Goal: Use online tool/utility: Utilize a website feature to perform a specific function

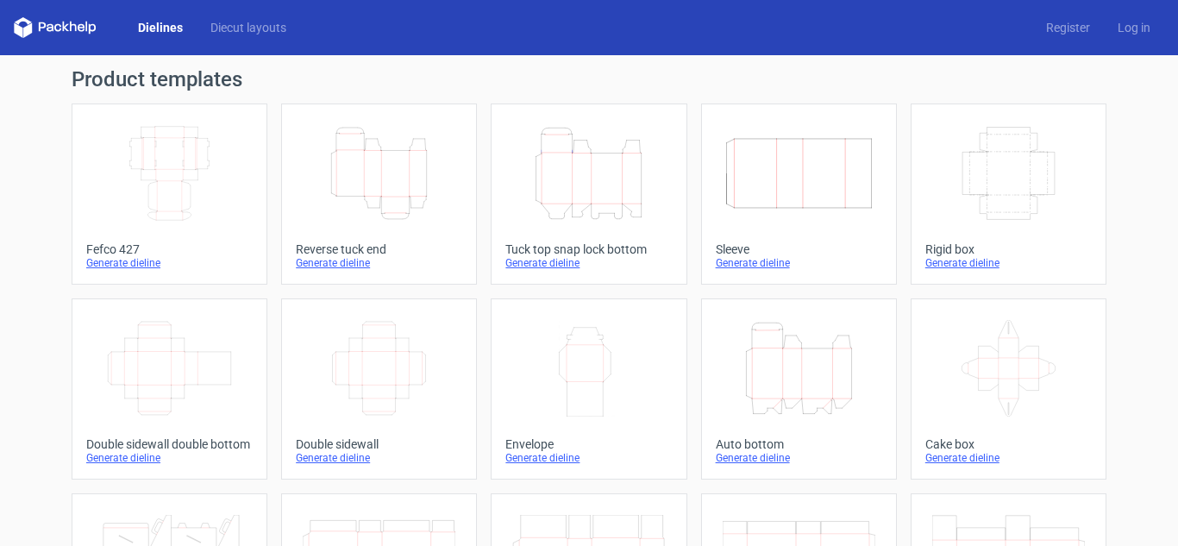
click at [381, 175] on icon "Height Depth Width" at bounding box center [379, 173] width 153 height 97
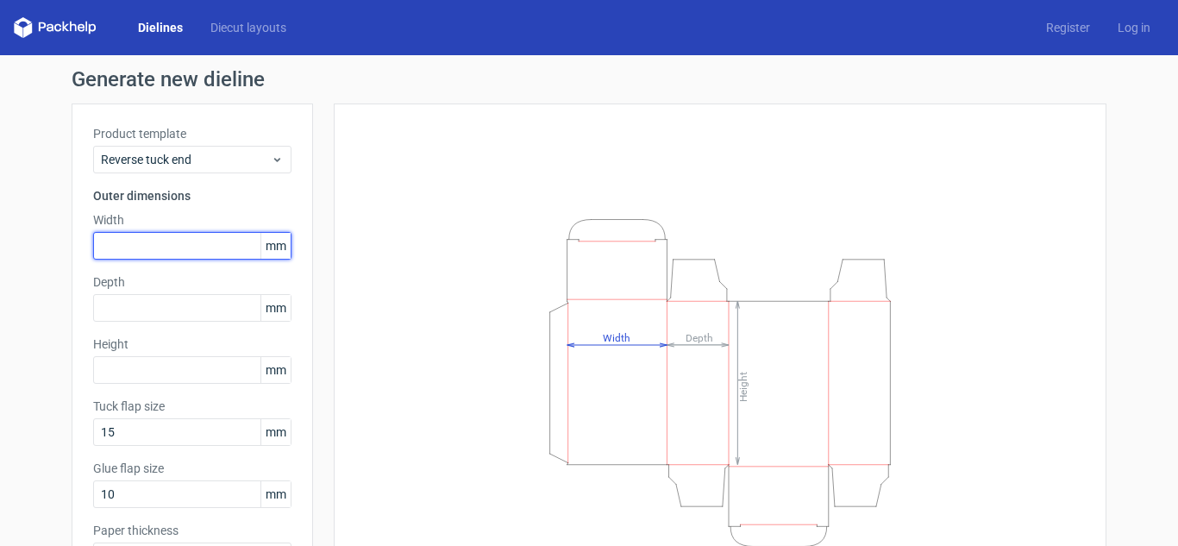
click at [183, 244] on input "text" at bounding box center [192, 246] width 198 height 28
type input "62"
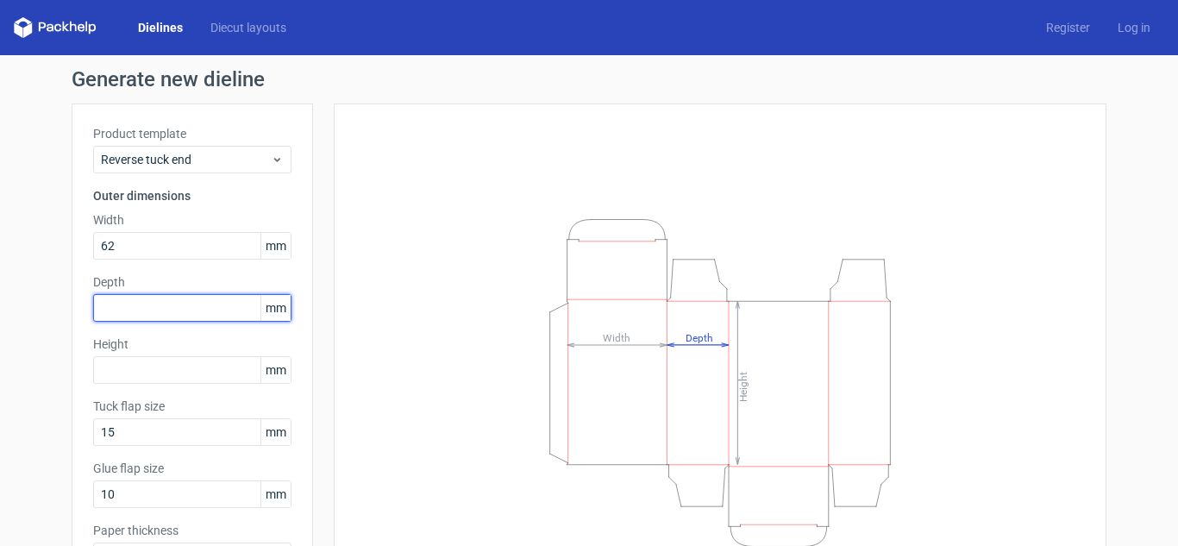
click at [193, 311] on input "text" at bounding box center [192, 308] width 198 height 28
type input "15"
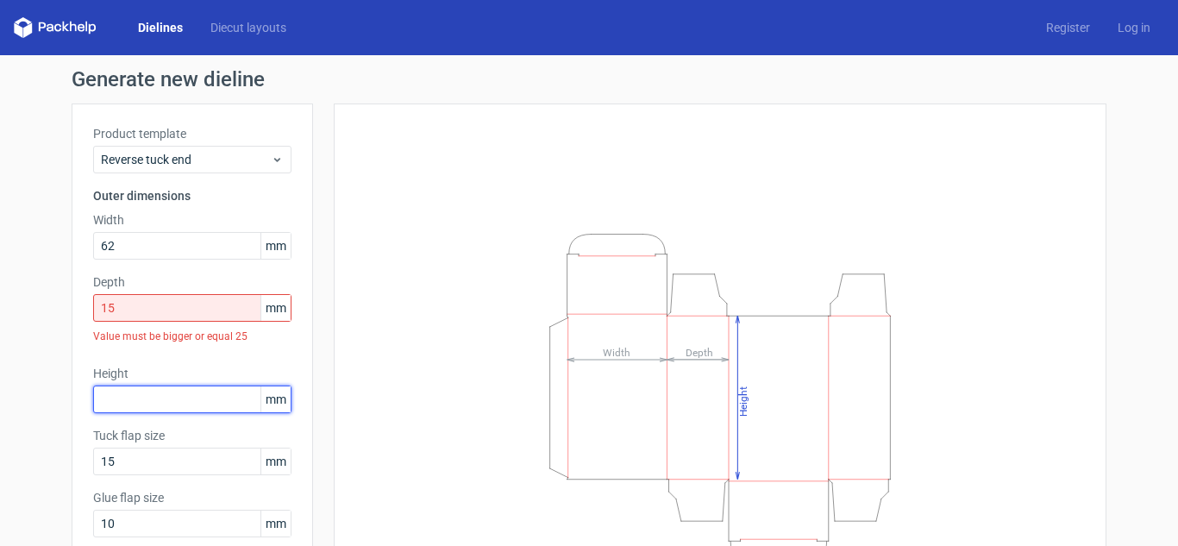
click at [191, 371] on div "Height mm" at bounding box center [192, 389] width 198 height 48
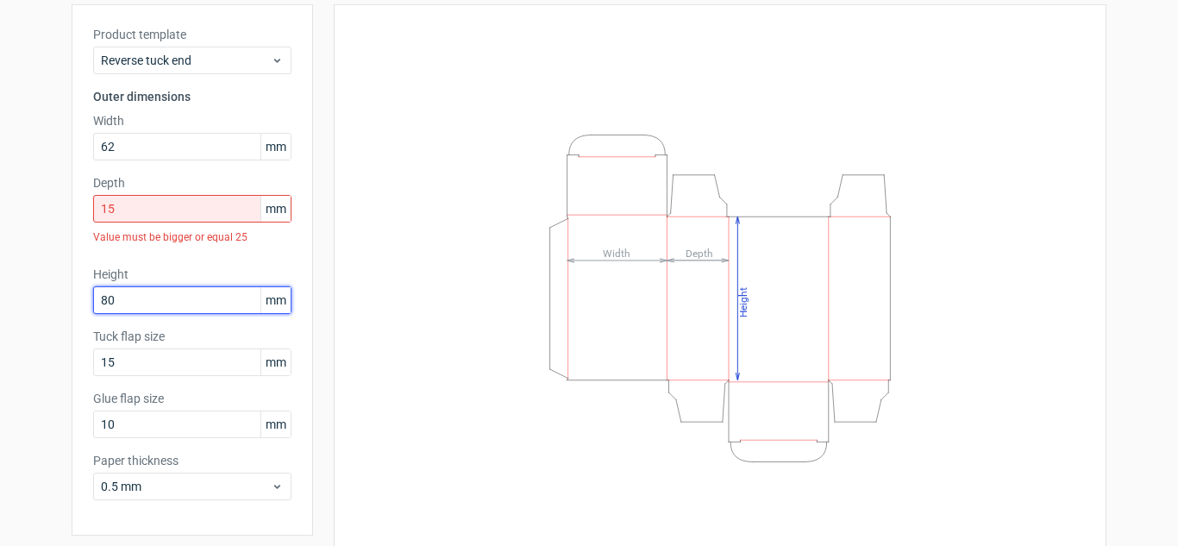
scroll to position [115, 0]
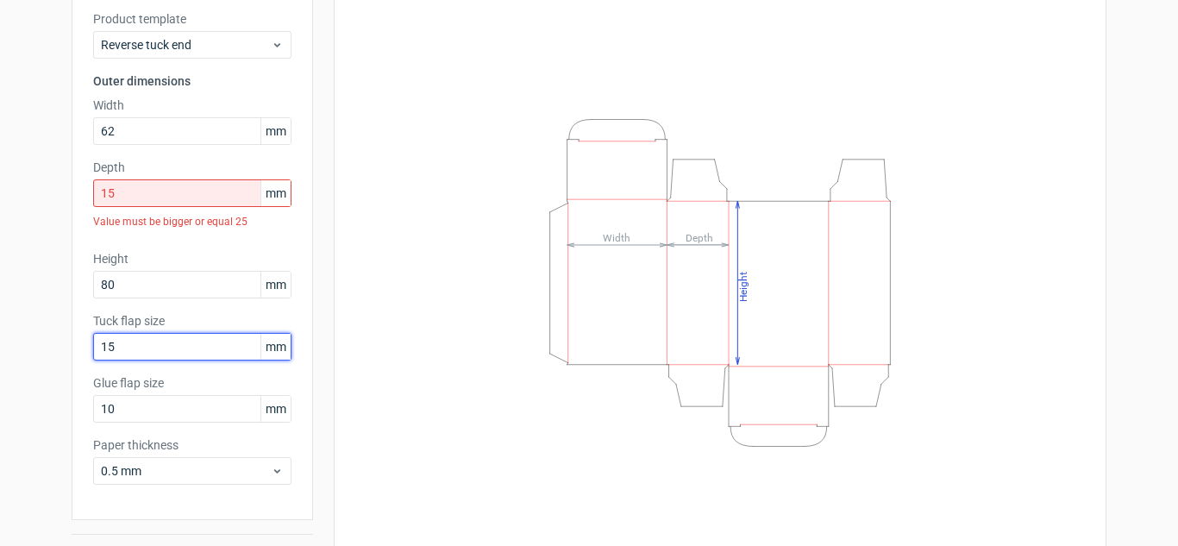
click at [141, 342] on input "15" at bounding box center [192, 347] width 198 height 28
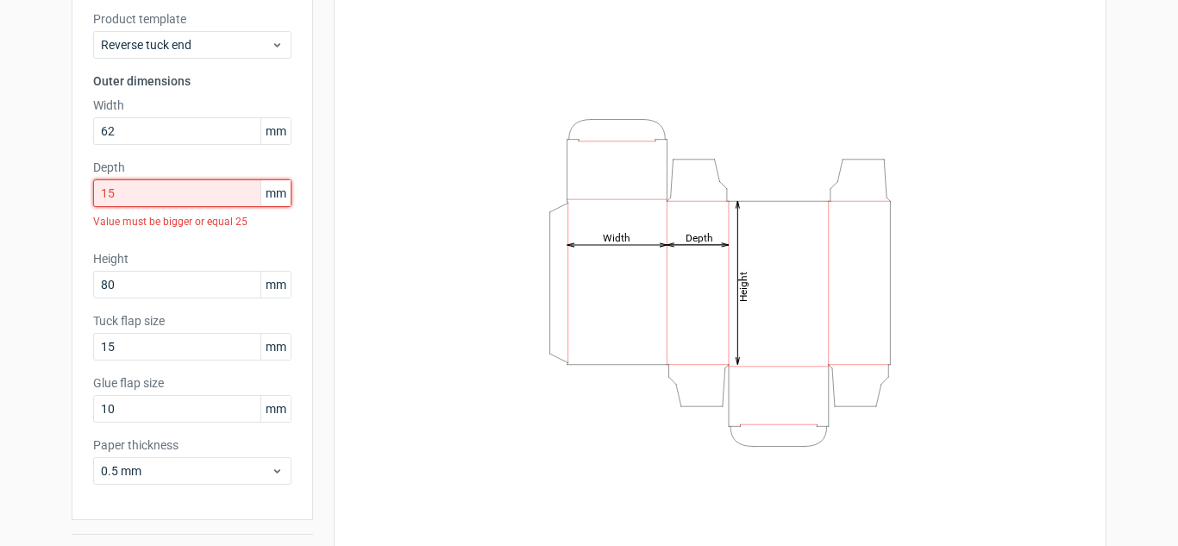
click at [177, 194] on input "15" at bounding box center [192, 193] width 198 height 28
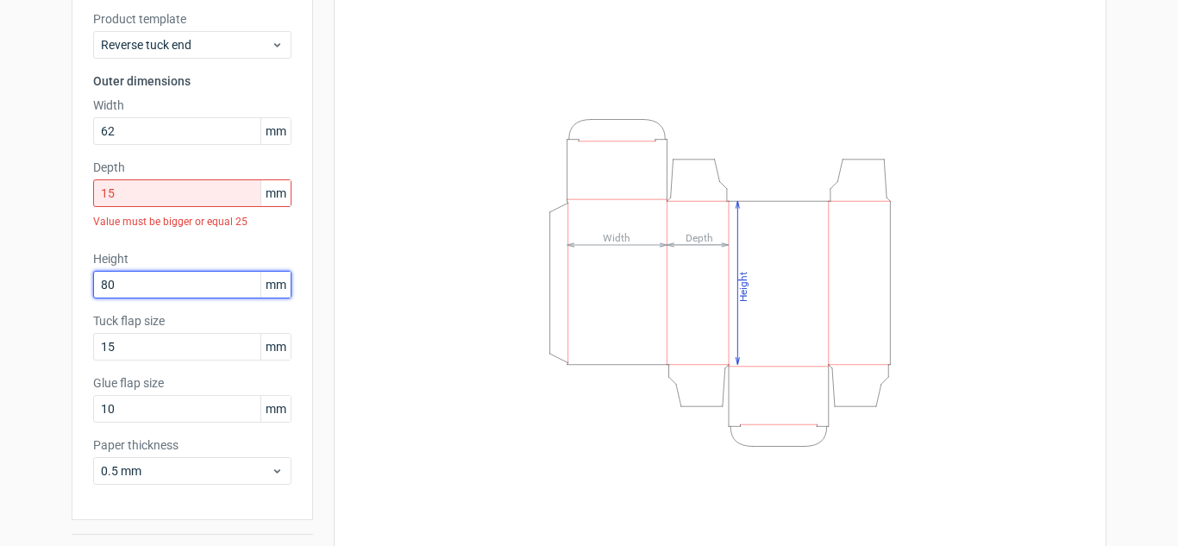
click at [124, 290] on input "80" at bounding box center [192, 285] width 198 height 28
type input "8"
type input "80"
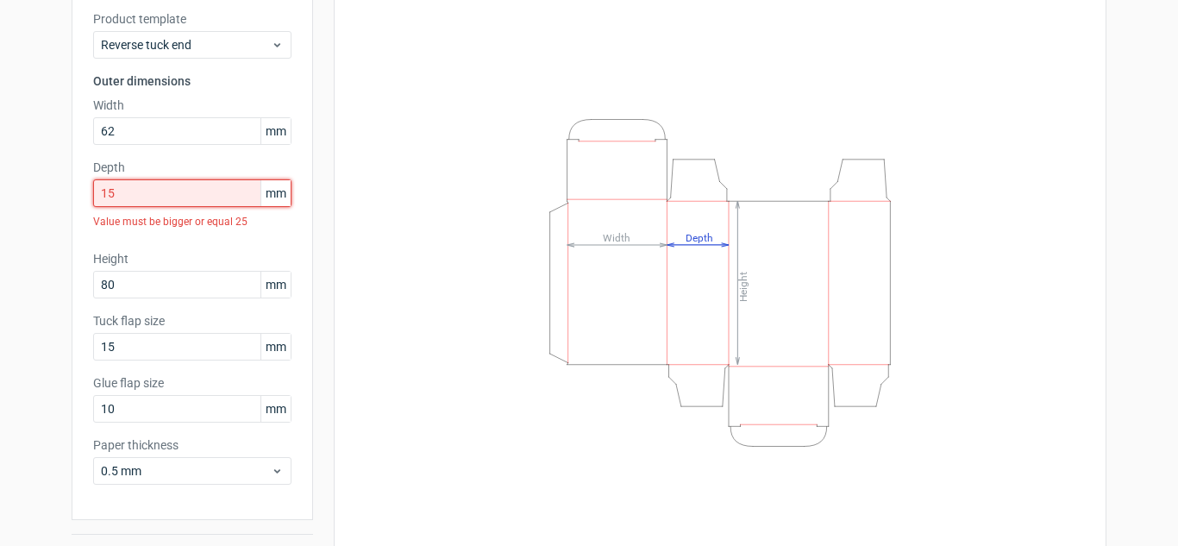
click at [157, 193] on input "15" at bounding box center [192, 193] width 198 height 28
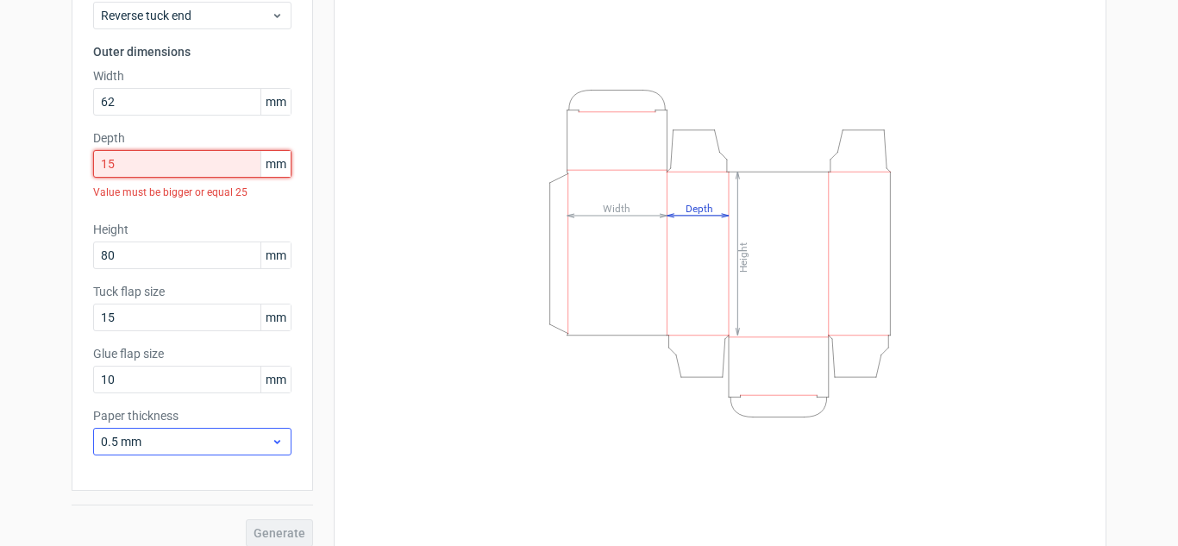
scroll to position [159, 0]
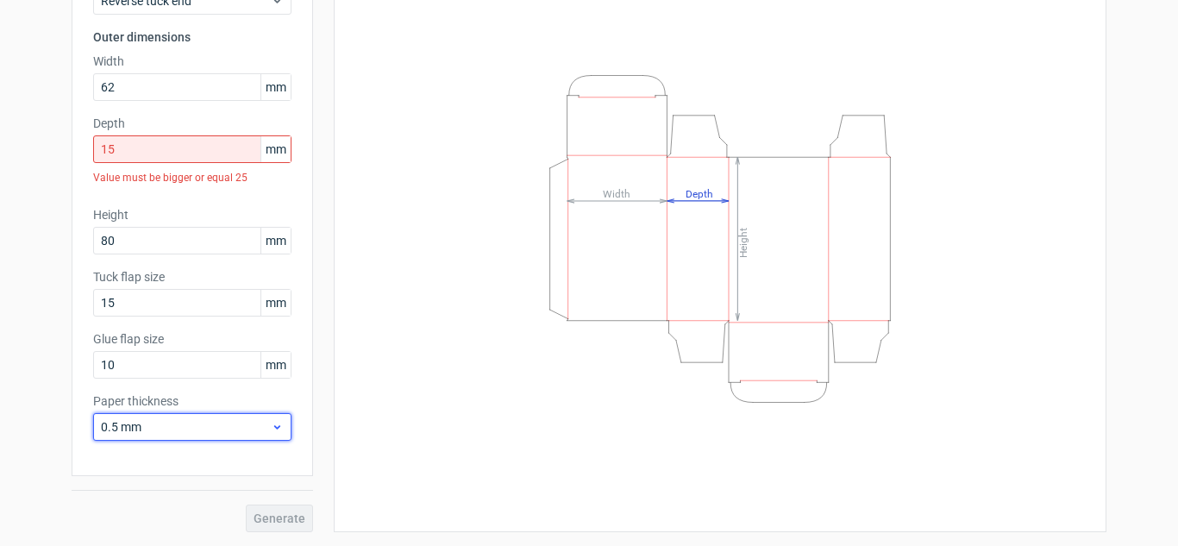
click at [156, 417] on div "0.5 mm" at bounding box center [192, 427] width 198 height 28
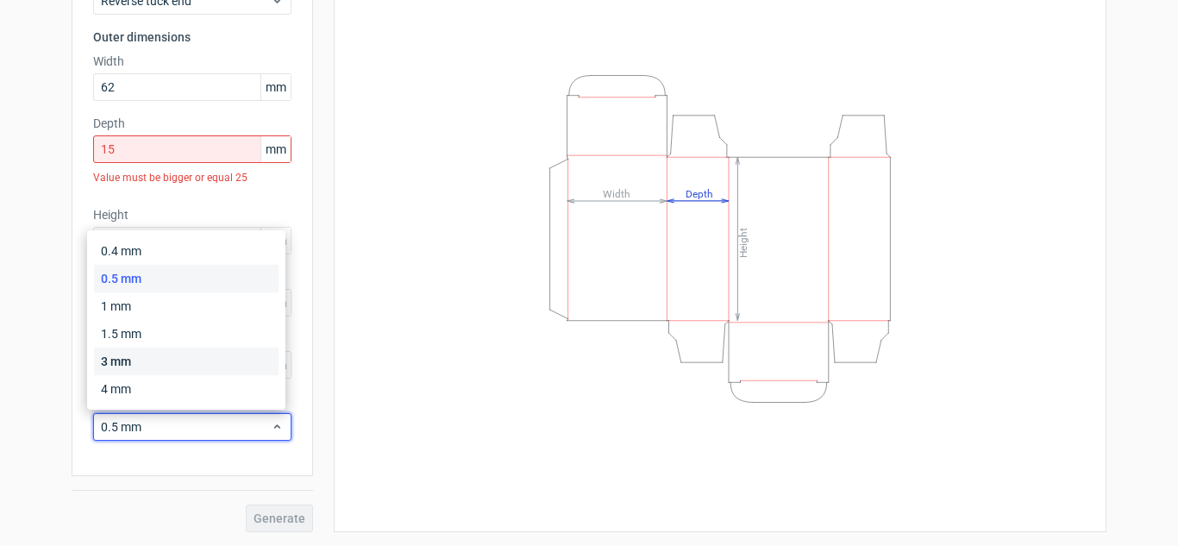
click at [132, 361] on div "3 mm" at bounding box center [186, 362] width 185 height 28
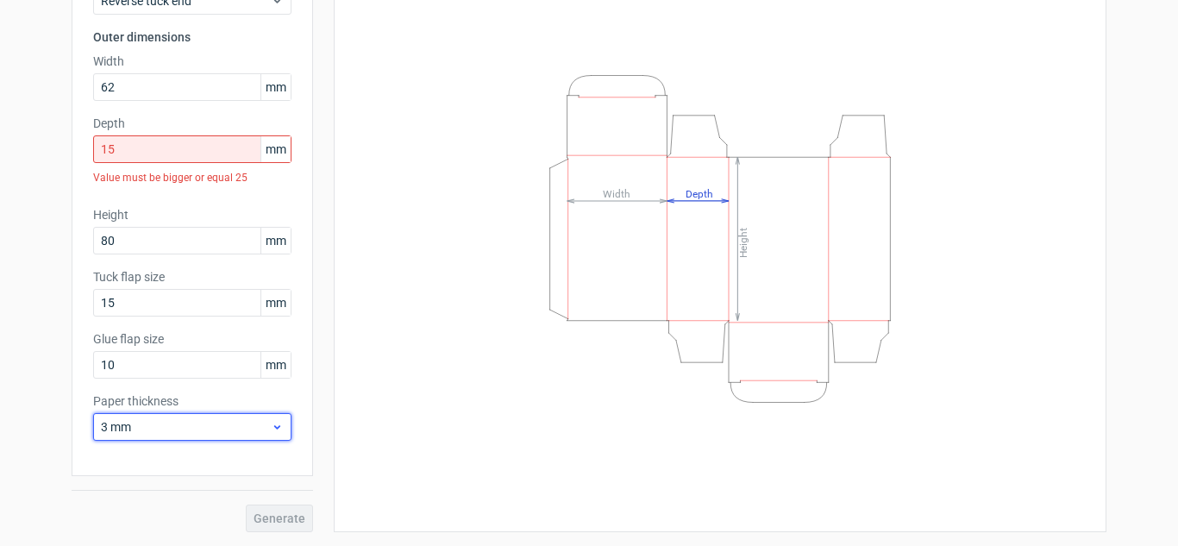
click at [121, 418] on span "3 mm" at bounding box center [186, 426] width 170 height 17
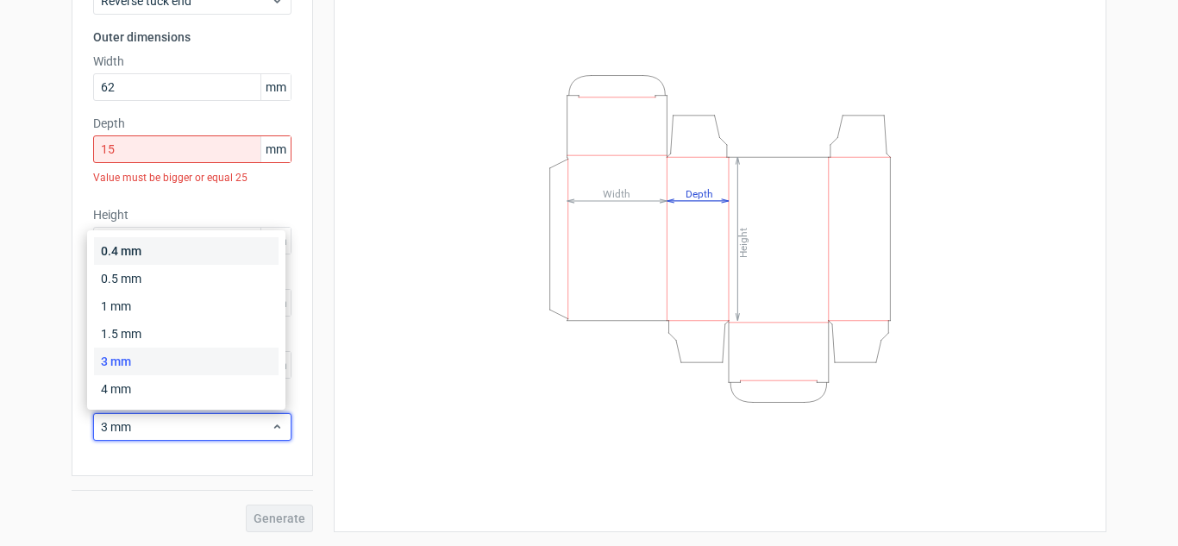
click at [160, 248] on div "0.4 mm" at bounding box center [186, 251] width 185 height 28
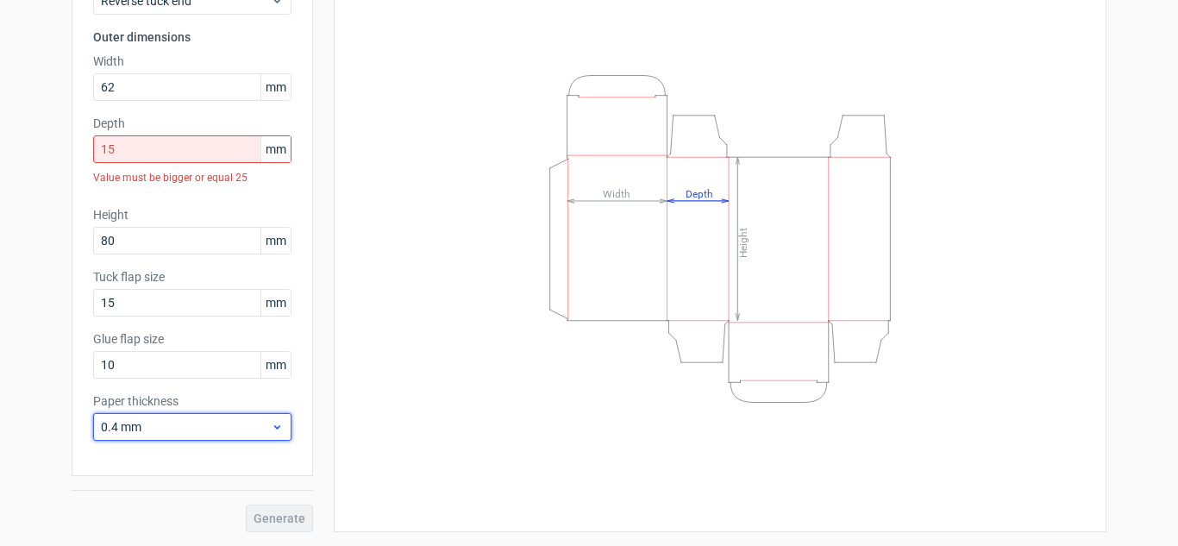
click at [149, 420] on span "0.4 mm" at bounding box center [186, 426] width 170 height 17
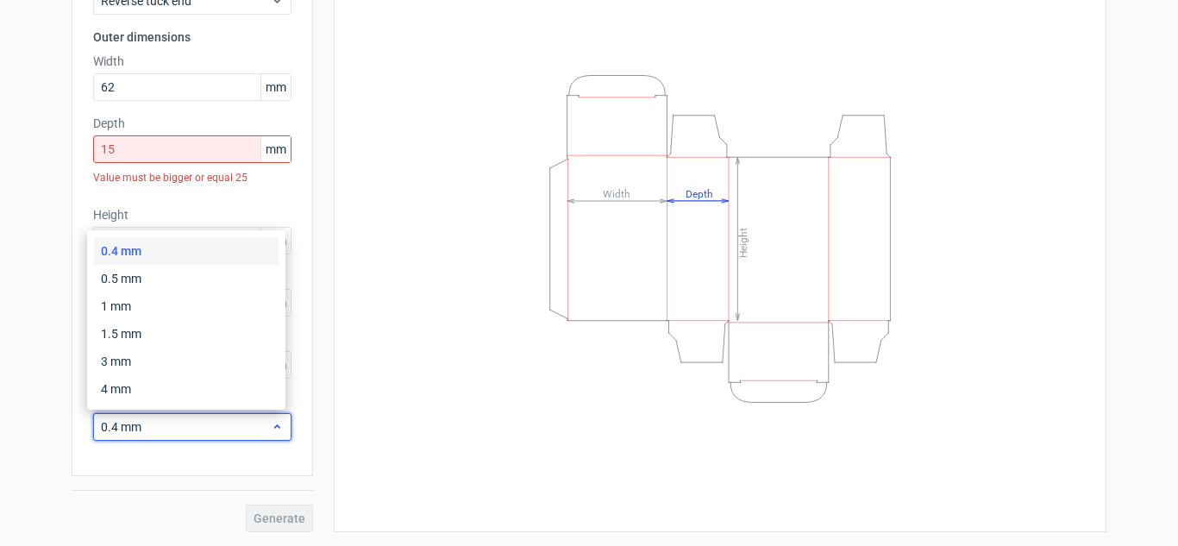
click at [154, 423] on span "0.4 mm" at bounding box center [186, 426] width 170 height 17
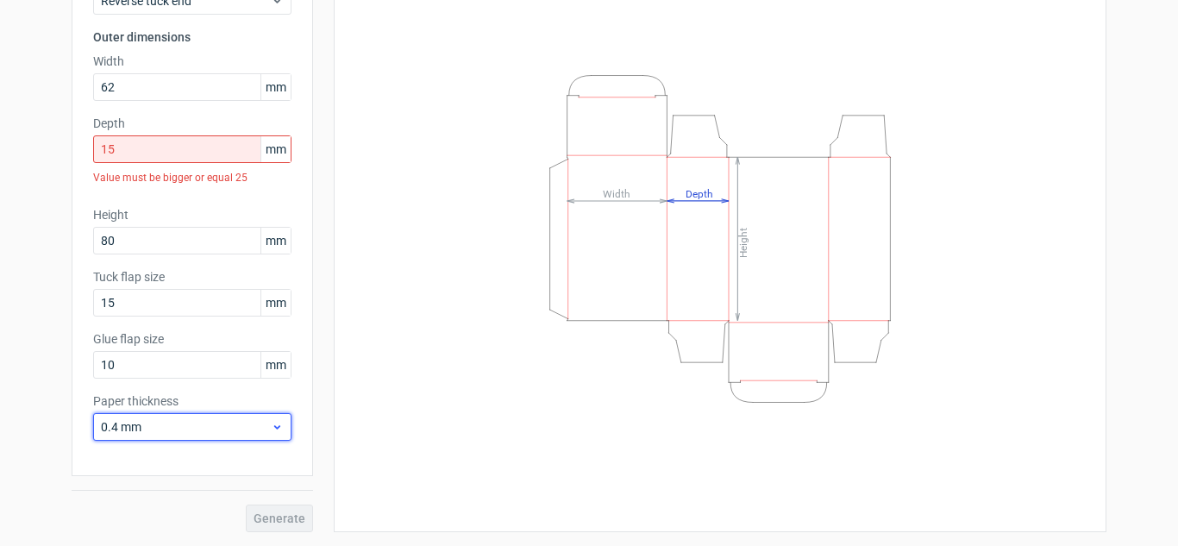
click at [154, 423] on span "0.4 mm" at bounding box center [186, 426] width 170 height 17
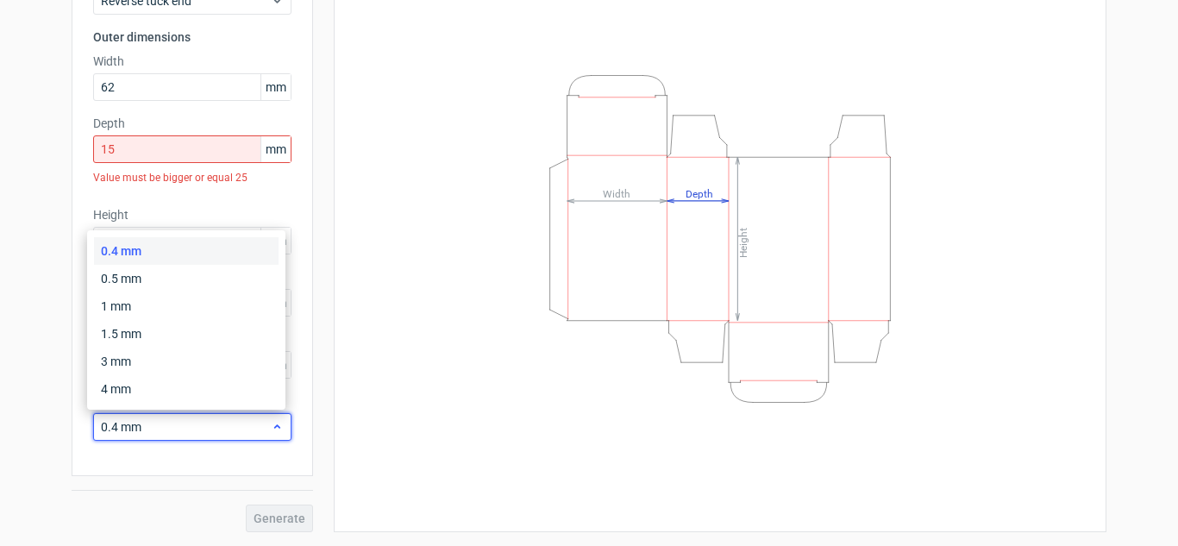
click at [154, 423] on span "0.4 mm" at bounding box center [186, 426] width 170 height 17
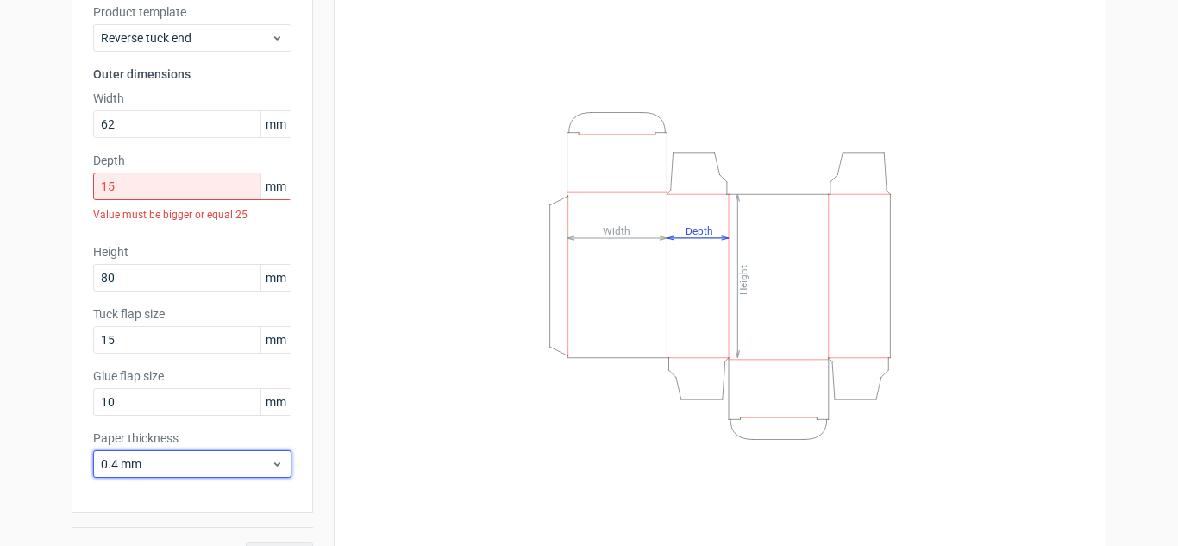
scroll to position [101, 0]
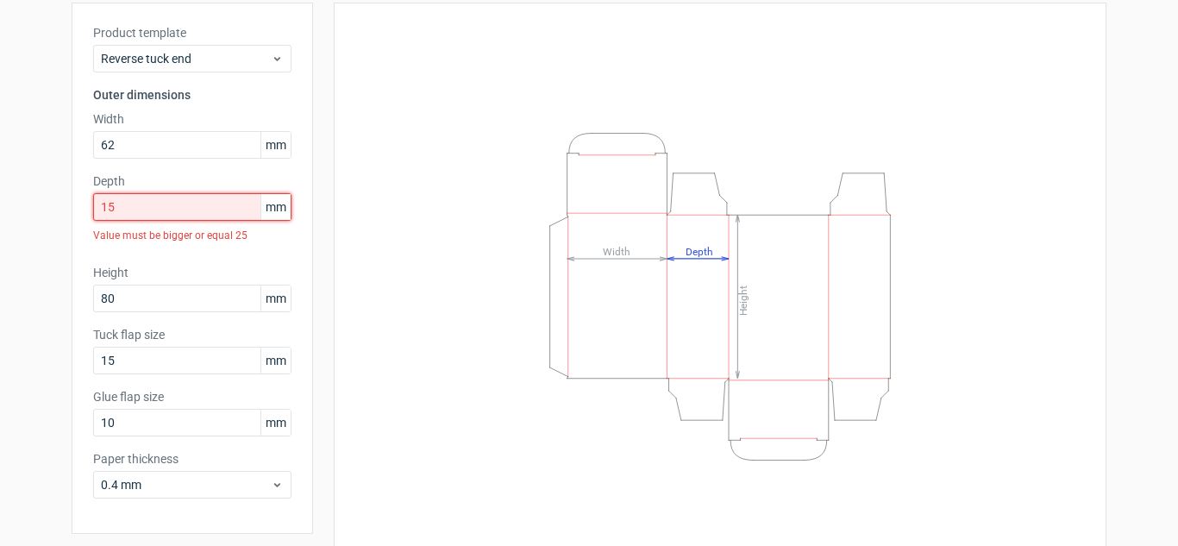
click at [216, 213] on input "15" at bounding box center [192, 207] width 198 height 28
drag, startPoint x: 216, startPoint y: 213, endPoint x: 0, endPoint y: 206, distance: 215.7
click at [0, 206] on div "Generate new dieline Product template Reverse tuck end Outer dimensions Width 6…" at bounding box center [589, 278] width 1178 height 649
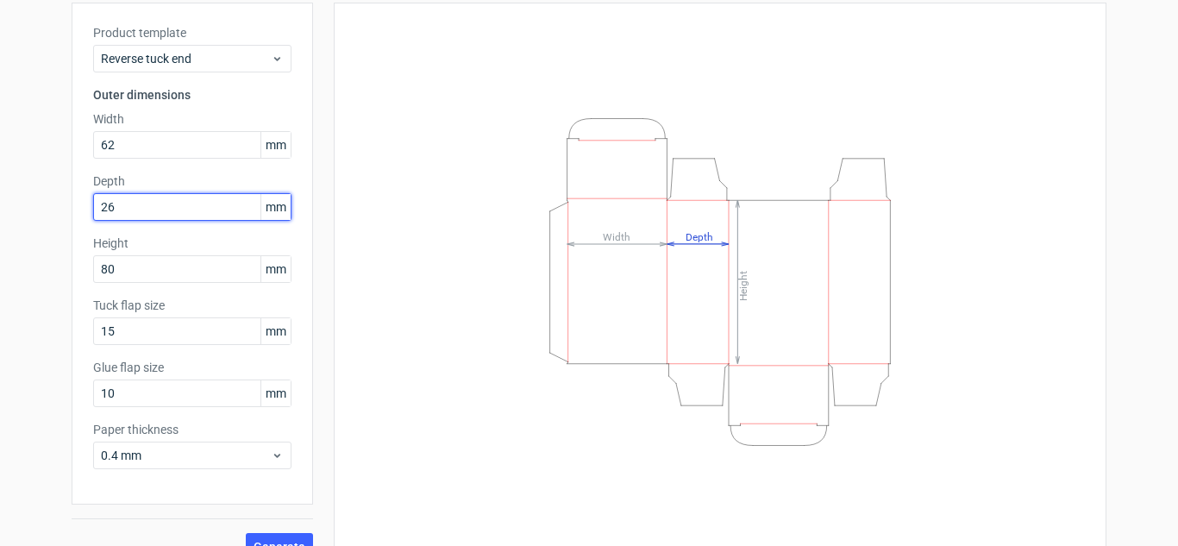
type input "26"
click at [398, 341] on div "Height Depth Width" at bounding box center [720, 281] width 730 height 515
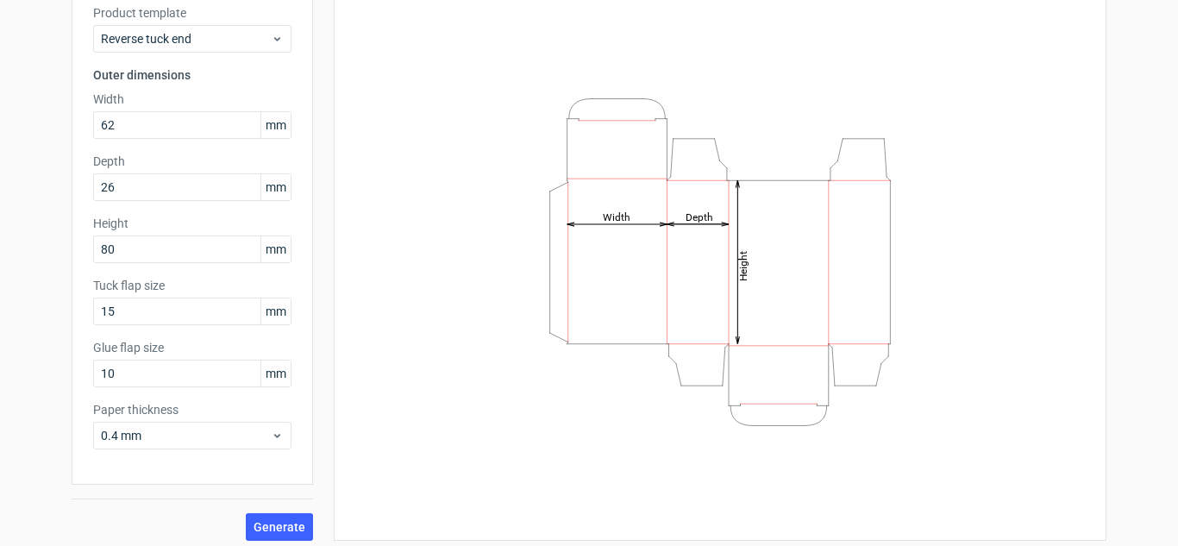
scroll to position [129, 0]
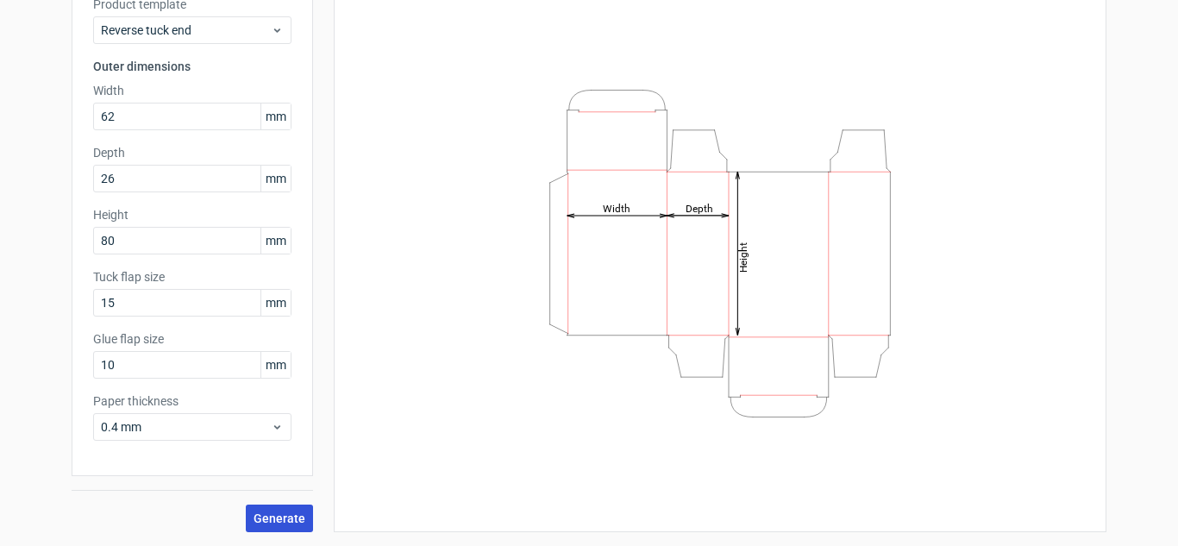
click at [264, 515] on span "Generate" at bounding box center [280, 518] width 52 height 12
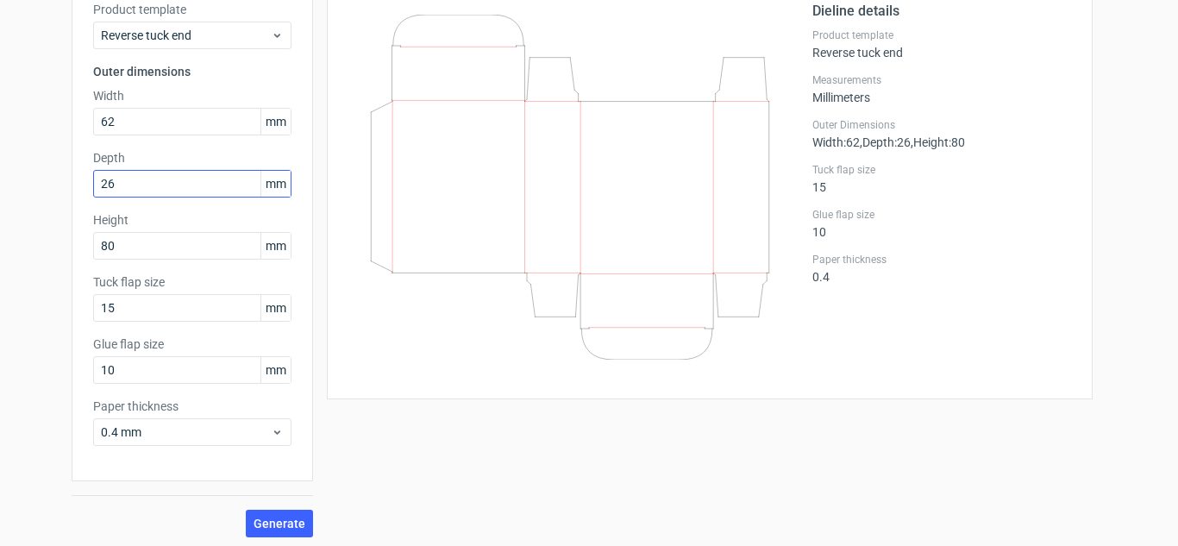
scroll to position [129, 0]
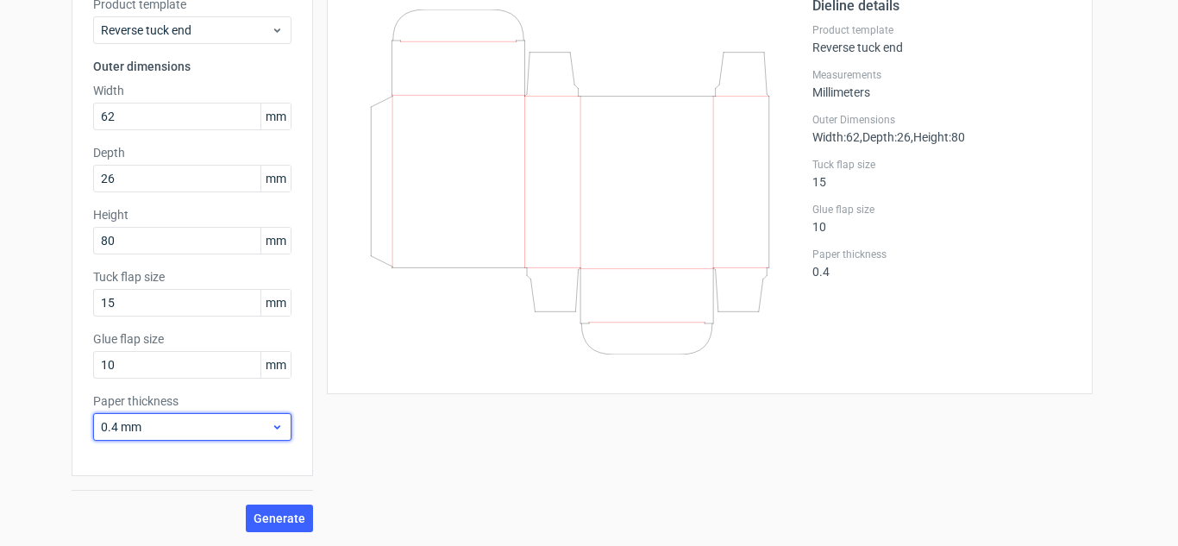
click at [162, 430] on span "0.4 mm" at bounding box center [186, 426] width 170 height 17
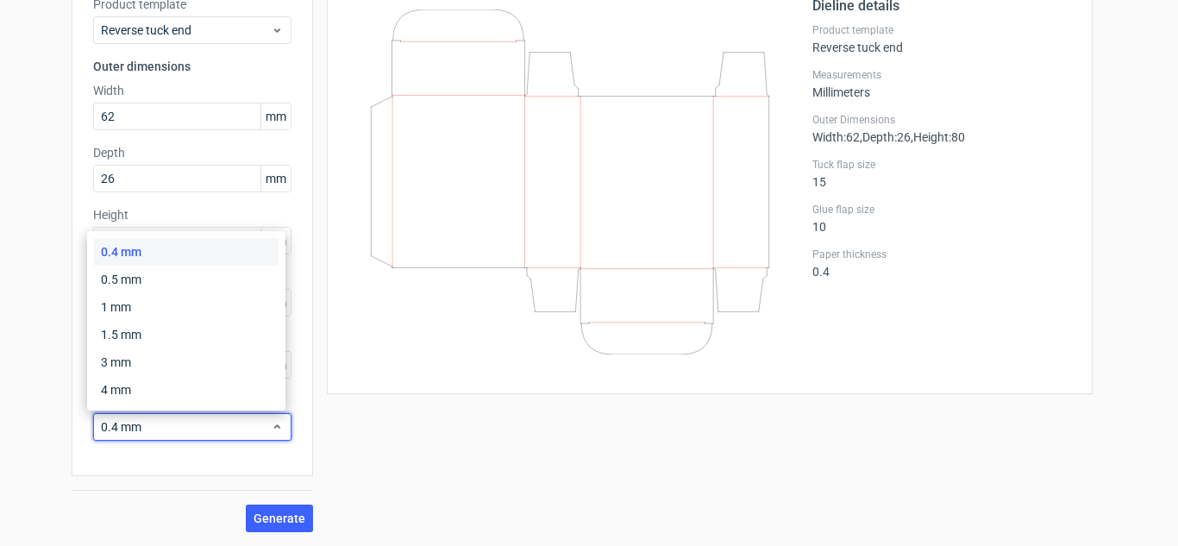
scroll to position [0, 0]
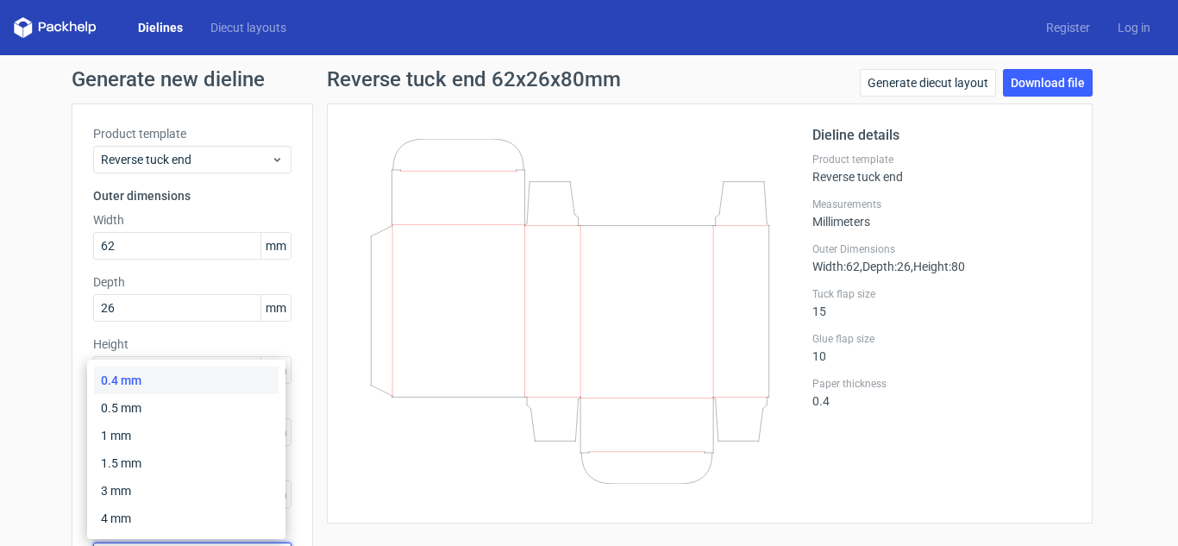
click at [505, 178] on icon at bounding box center [570, 311] width 416 height 345
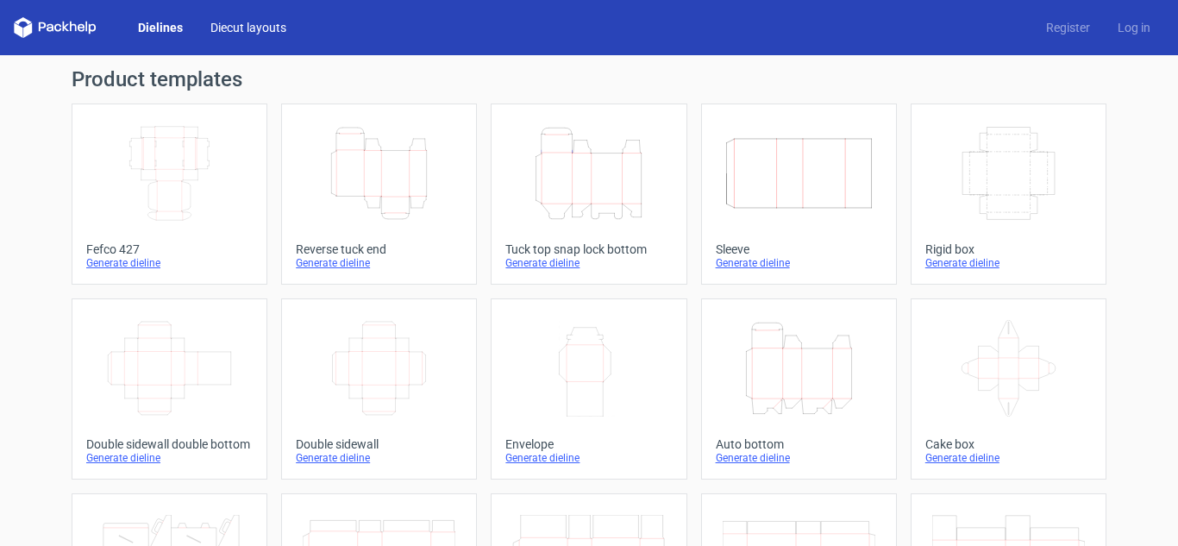
click at [254, 32] on link "Diecut layouts" at bounding box center [249, 27] width 104 height 17
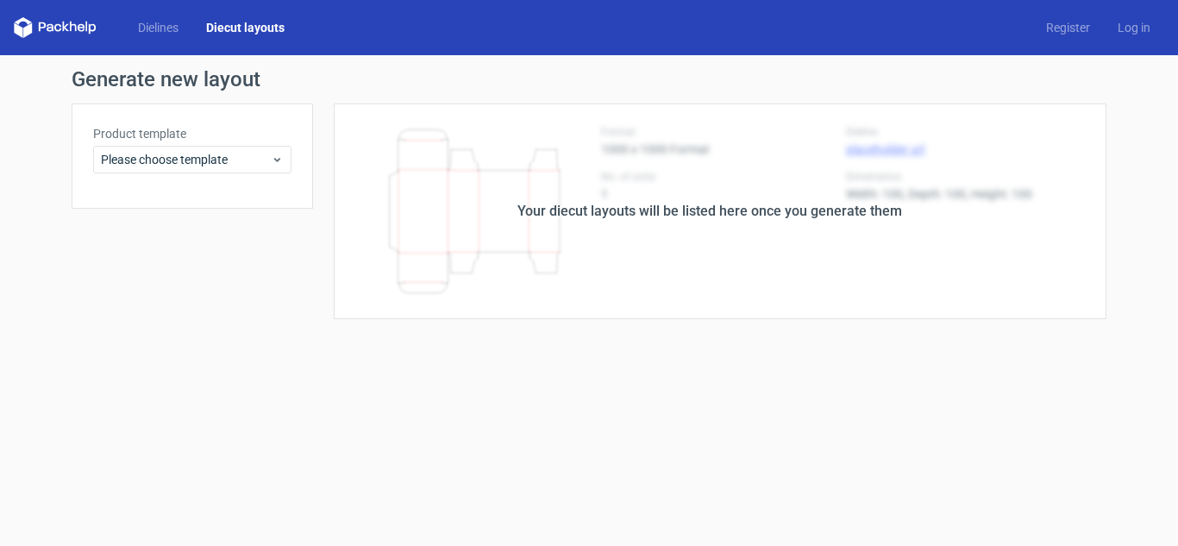
click at [243, 174] on div "Product template Please choose template" at bounding box center [193, 156] width 242 height 105
click at [281, 141] on label "Product template" at bounding box center [192, 133] width 198 height 17
click at [255, 174] on div "Product template Please choose template" at bounding box center [193, 156] width 242 height 105
click at [261, 165] on span "Please choose template" at bounding box center [186, 159] width 170 height 17
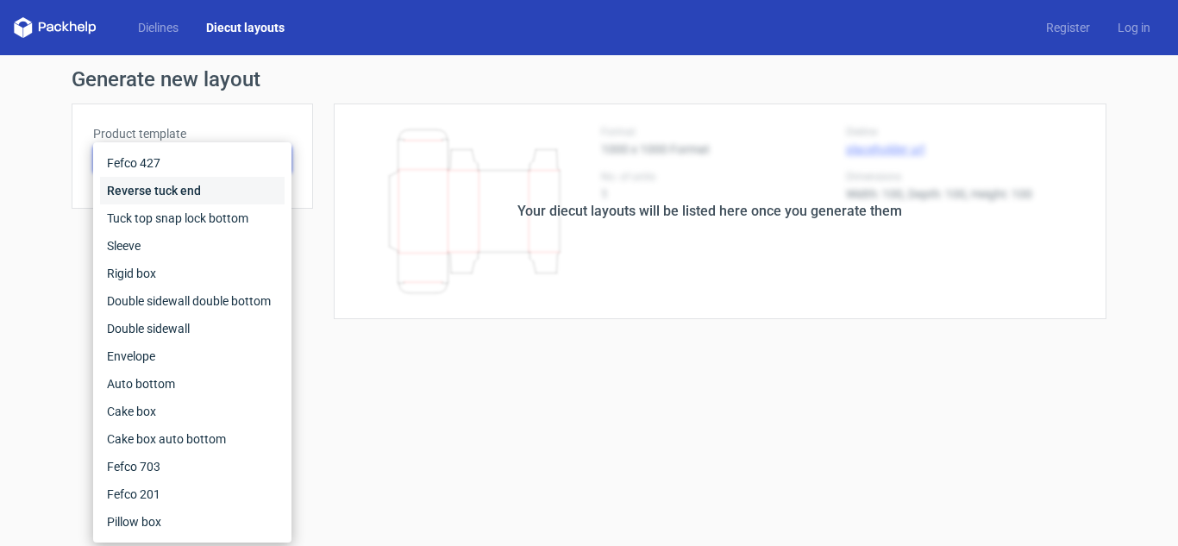
click at [212, 180] on div "Reverse tuck end" at bounding box center [192, 191] width 185 height 28
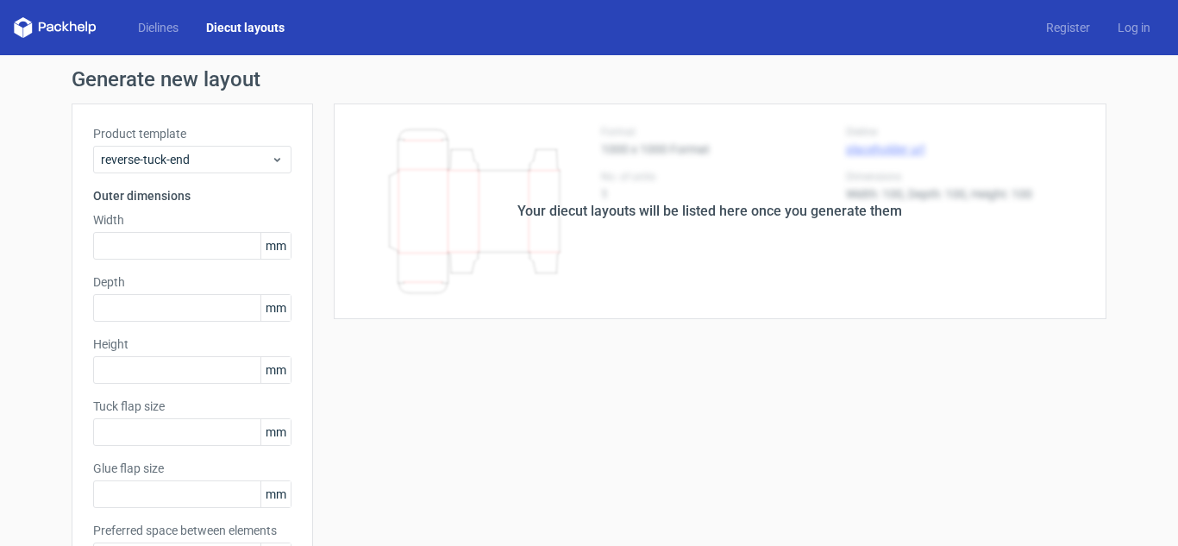
type input "15"
type input "10"
type input "5"
type input "48"
click at [154, 253] on input "text" at bounding box center [192, 246] width 198 height 28
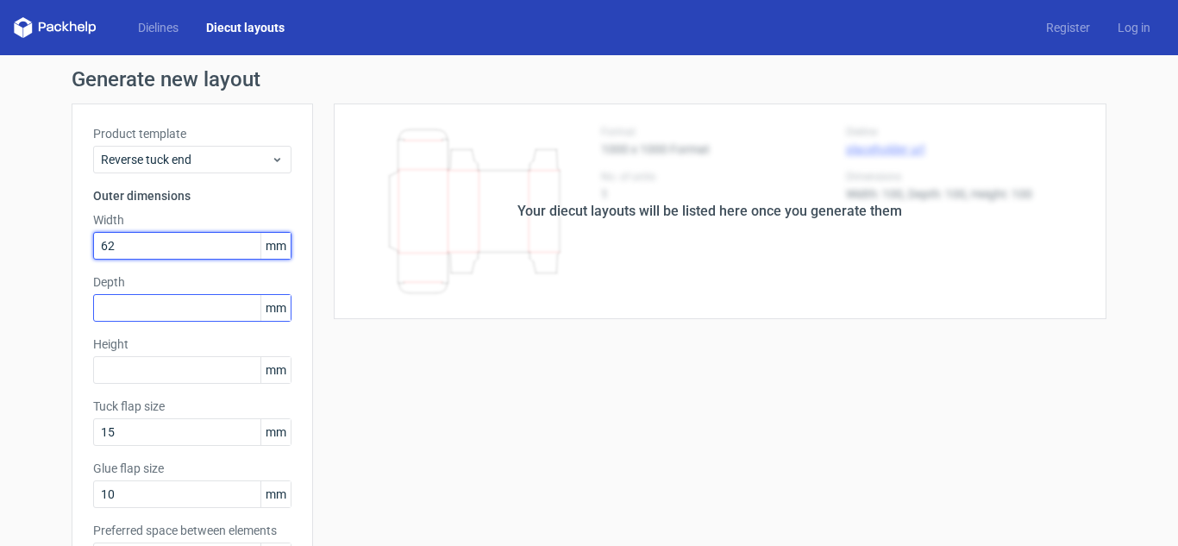
type input "62"
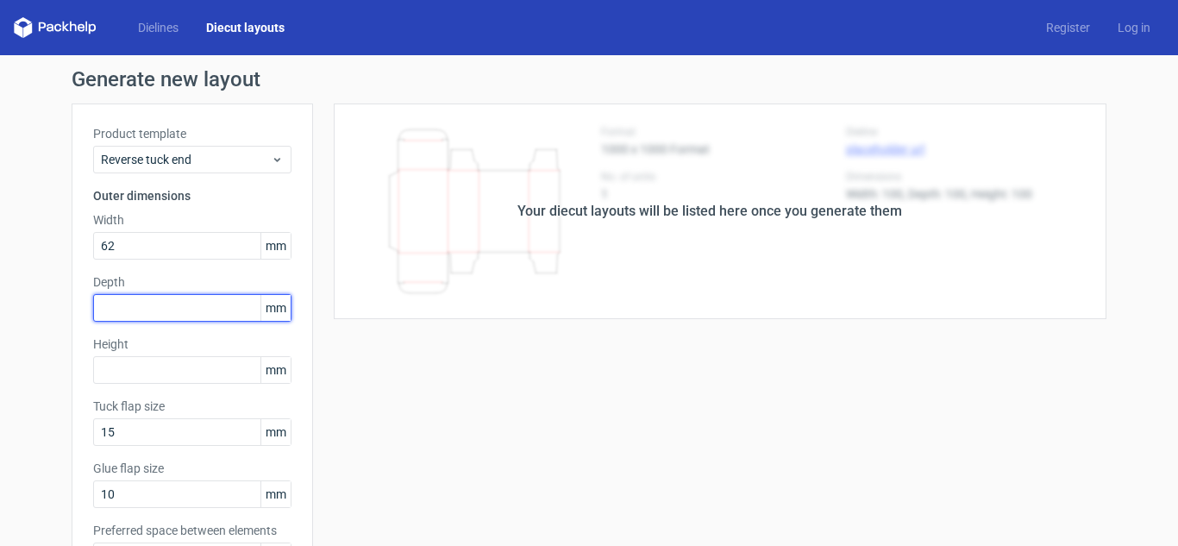
click at [154, 308] on input "text" at bounding box center [192, 308] width 198 height 28
